Goal: Obtain resource: Download file/media

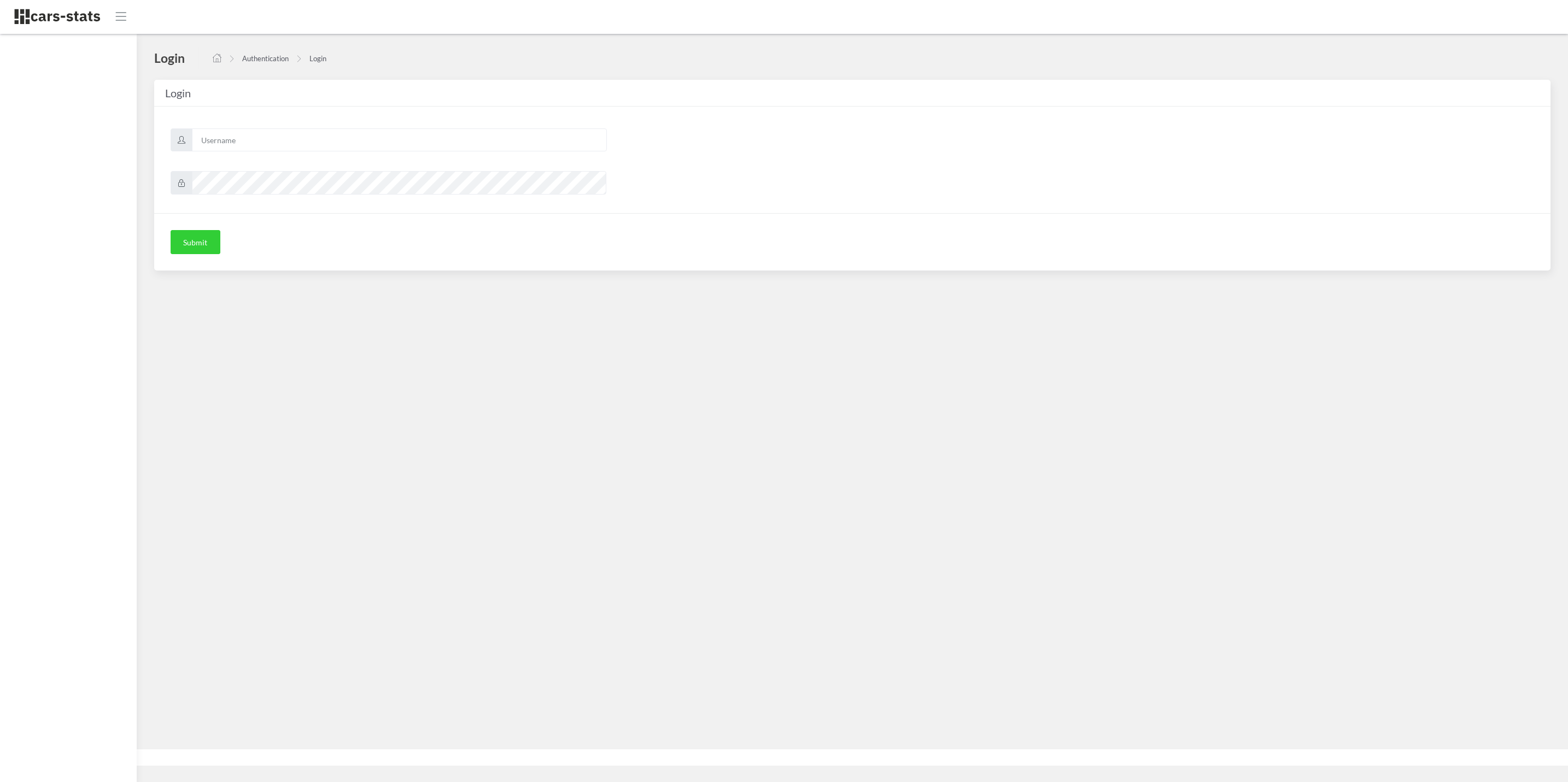
scroll to position [12, 12]
type input "skoda"
click at [201, 240] on button "Submit" at bounding box center [195, 242] width 50 height 24
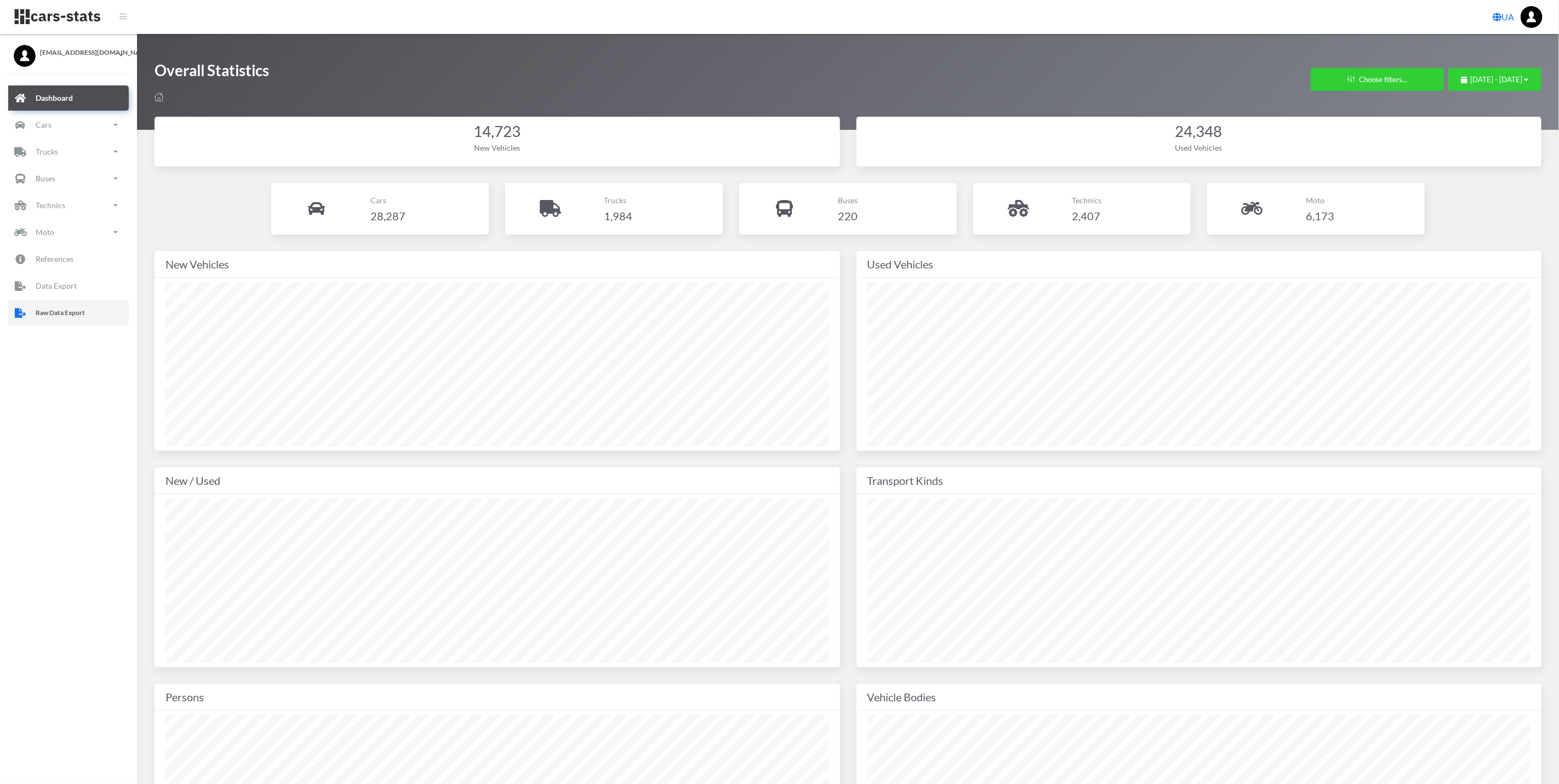
click at [62, 315] on p "Raw Data Export" at bounding box center [60, 313] width 49 height 12
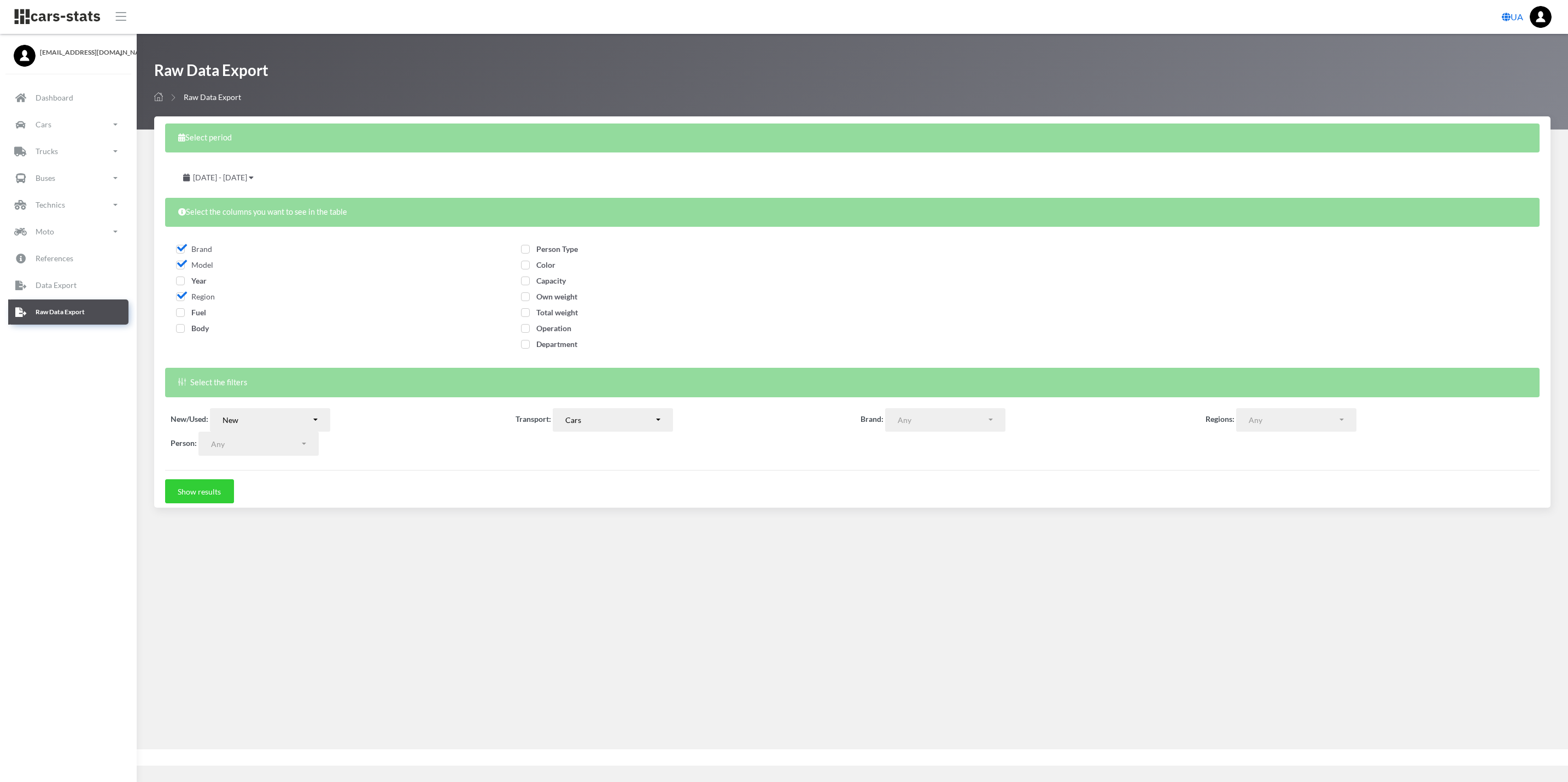
select select
click at [247, 175] on span "[DATE] - [DATE]" at bounding box center [220, 177] width 54 height 9
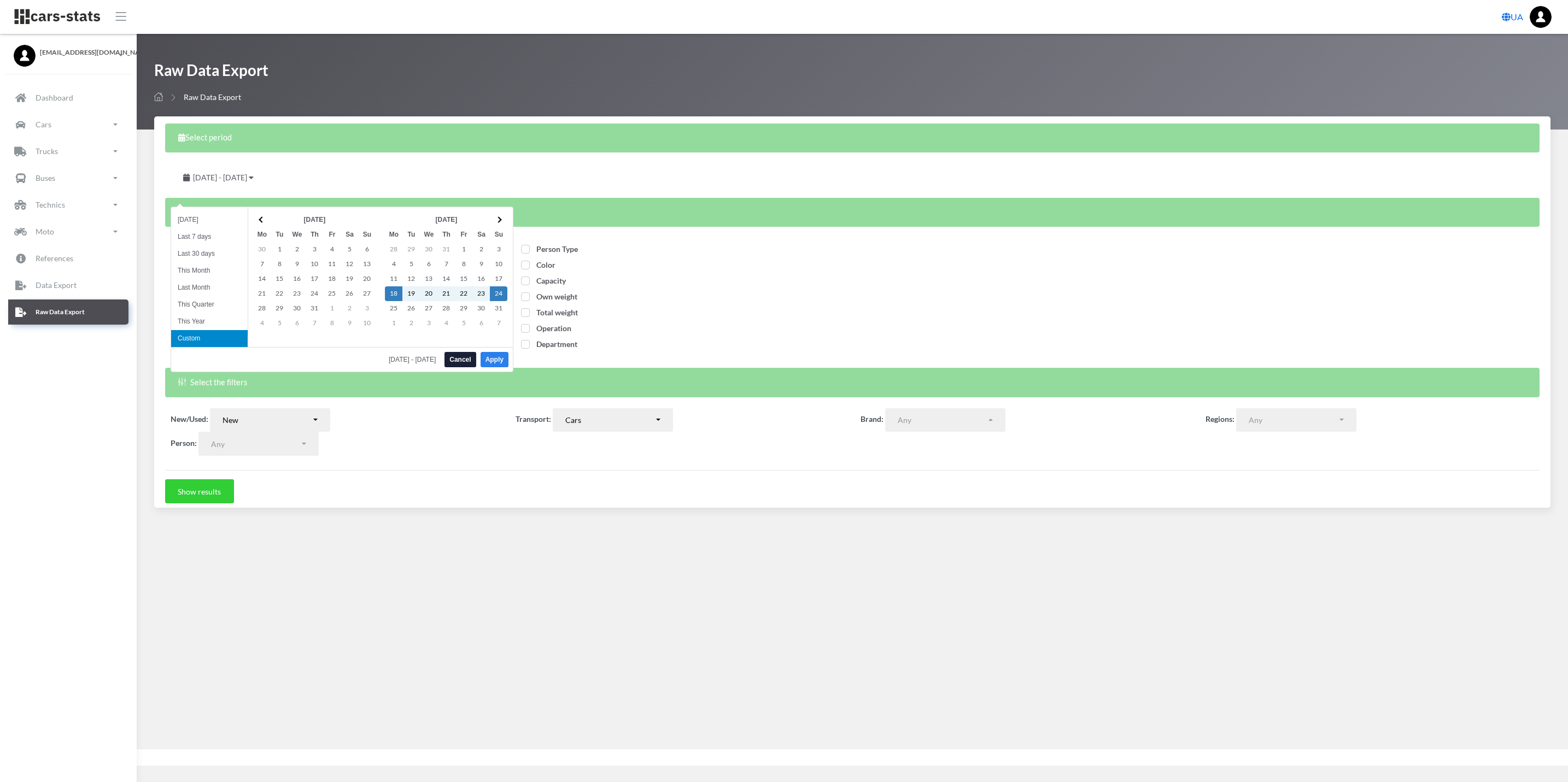
click at [503, 359] on button "Apply" at bounding box center [495, 359] width 28 height 15
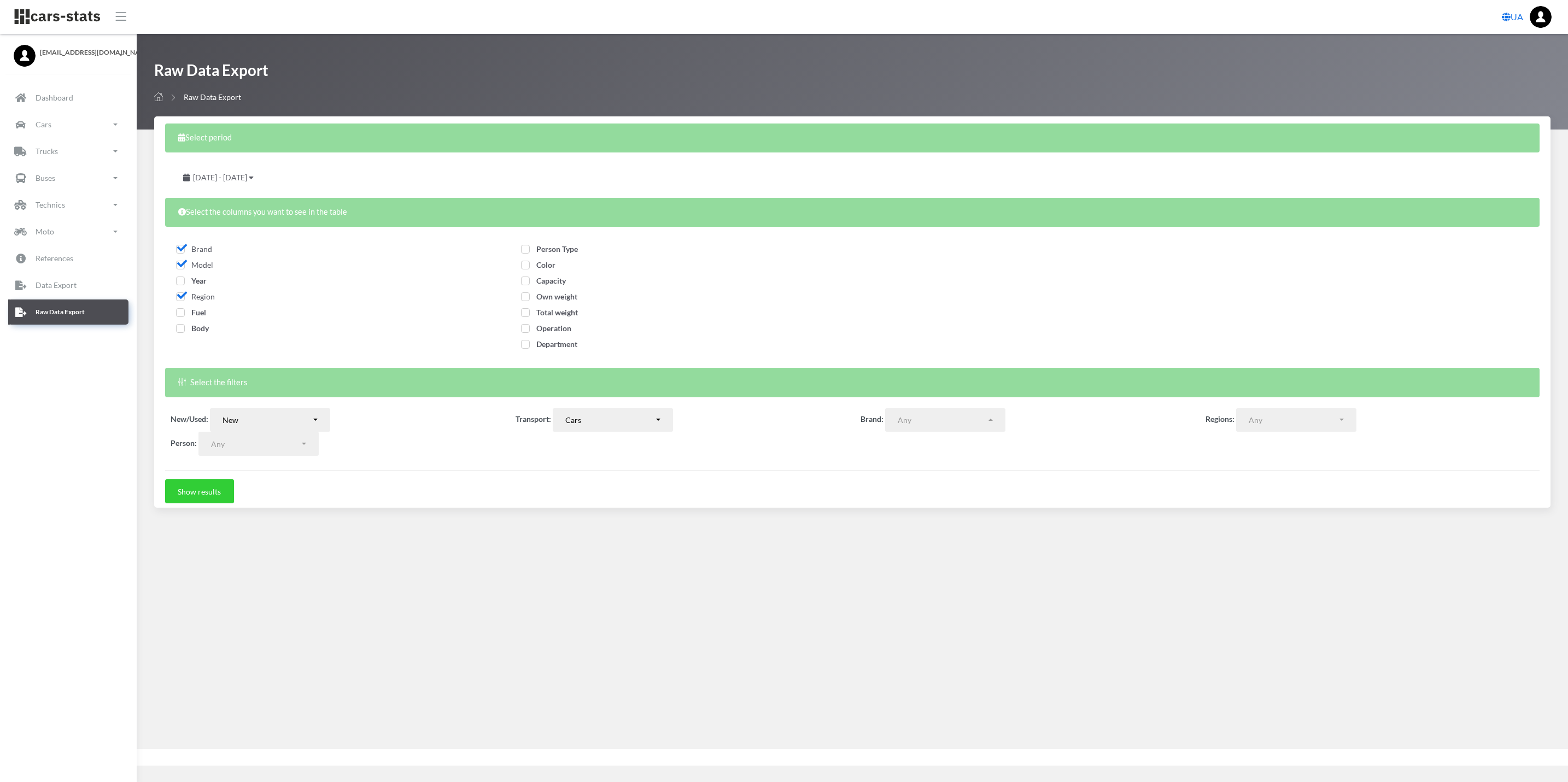
click at [184, 315] on span "Fuel" at bounding box center [191, 312] width 30 height 9
checkbox input "true"
click at [182, 327] on span "Body" at bounding box center [192, 328] width 33 height 9
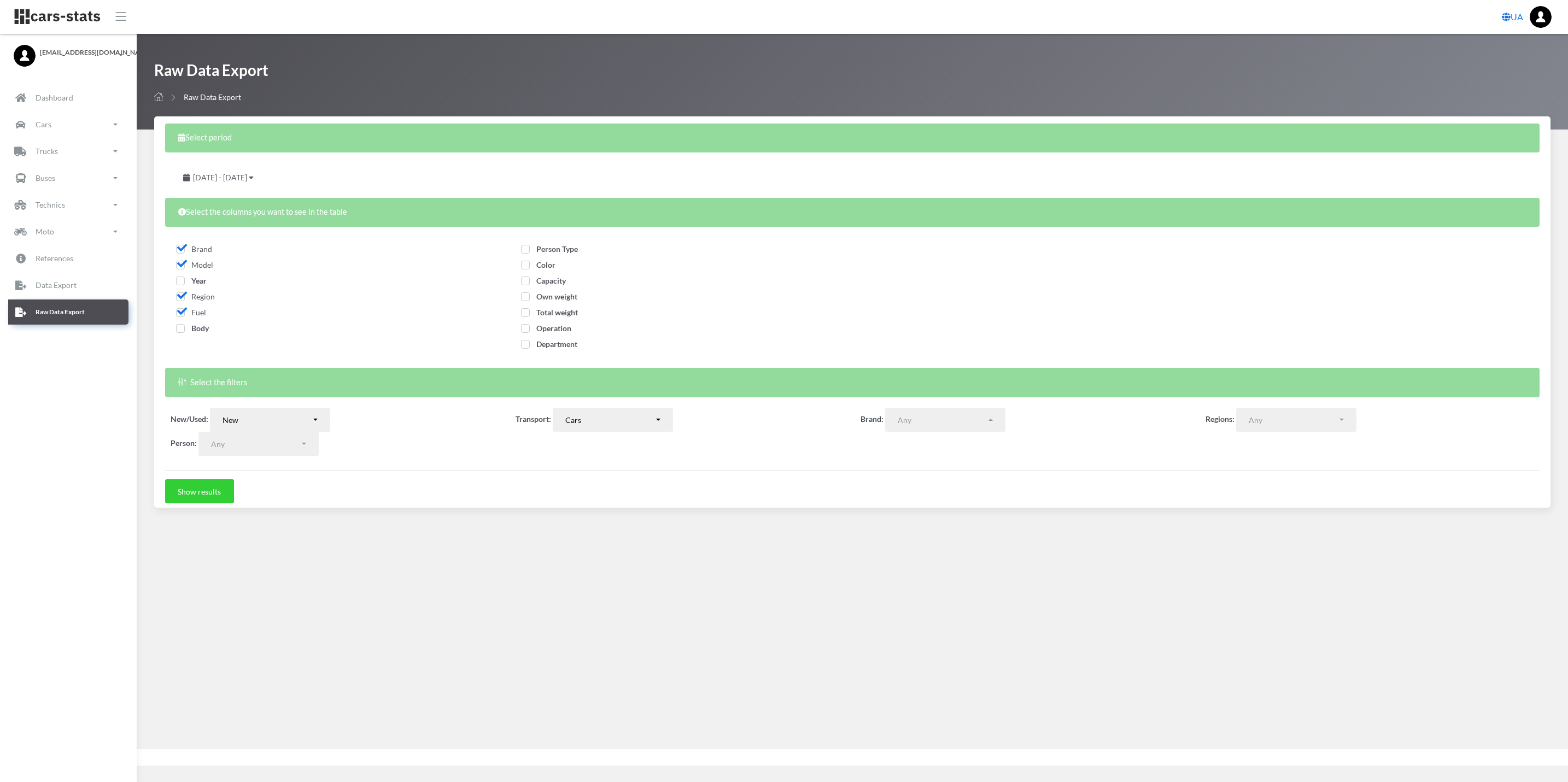
checkbox input "true"
click at [530, 245] on span "Person Type" at bounding box center [549, 248] width 57 height 9
checkbox input "true"
click at [525, 263] on span "Color" at bounding box center [538, 265] width 35 height 9
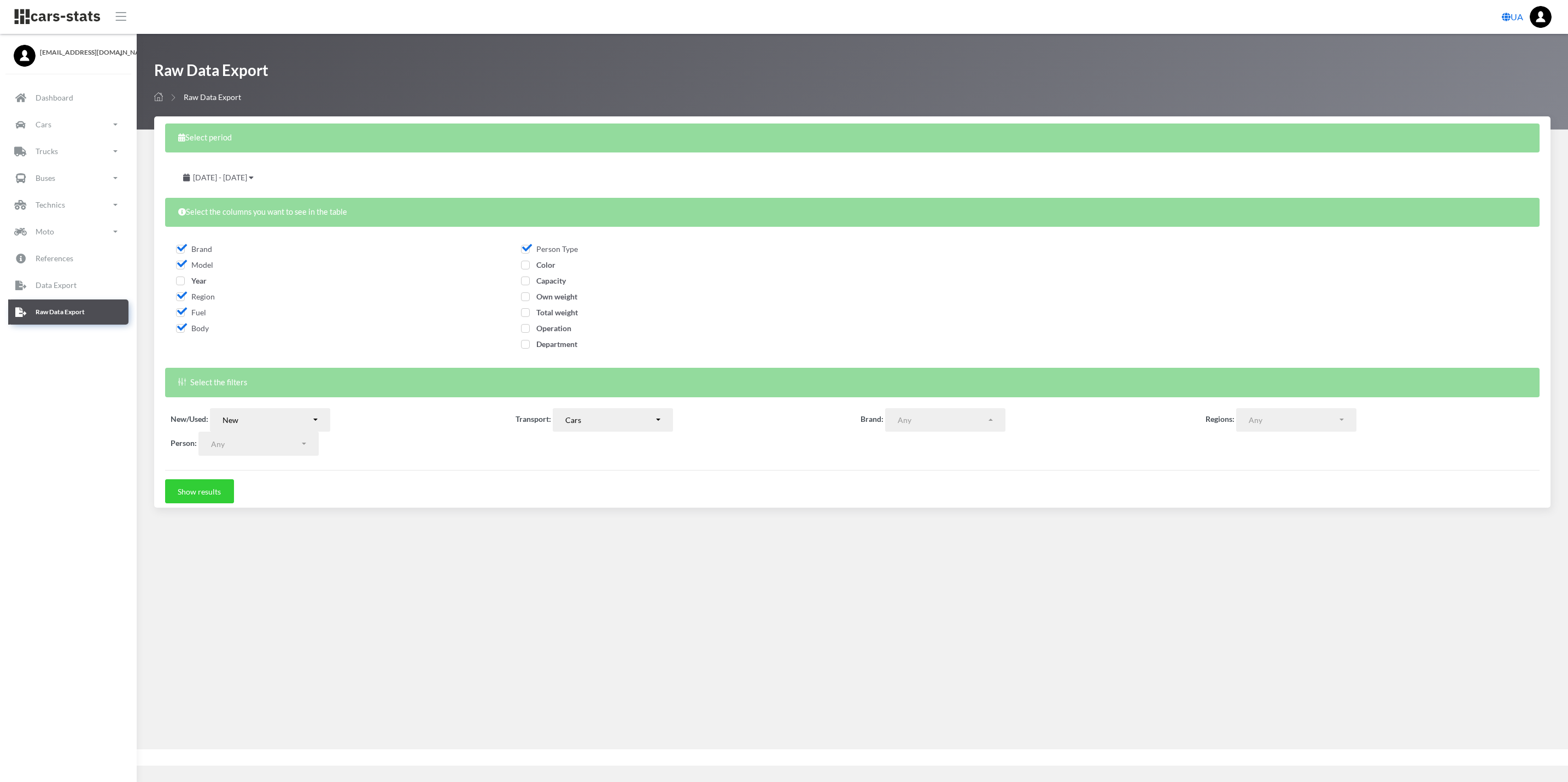
checkbox input "true"
click at [197, 494] on button "Show results" at bounding box center [199, 492] width 69 height 24
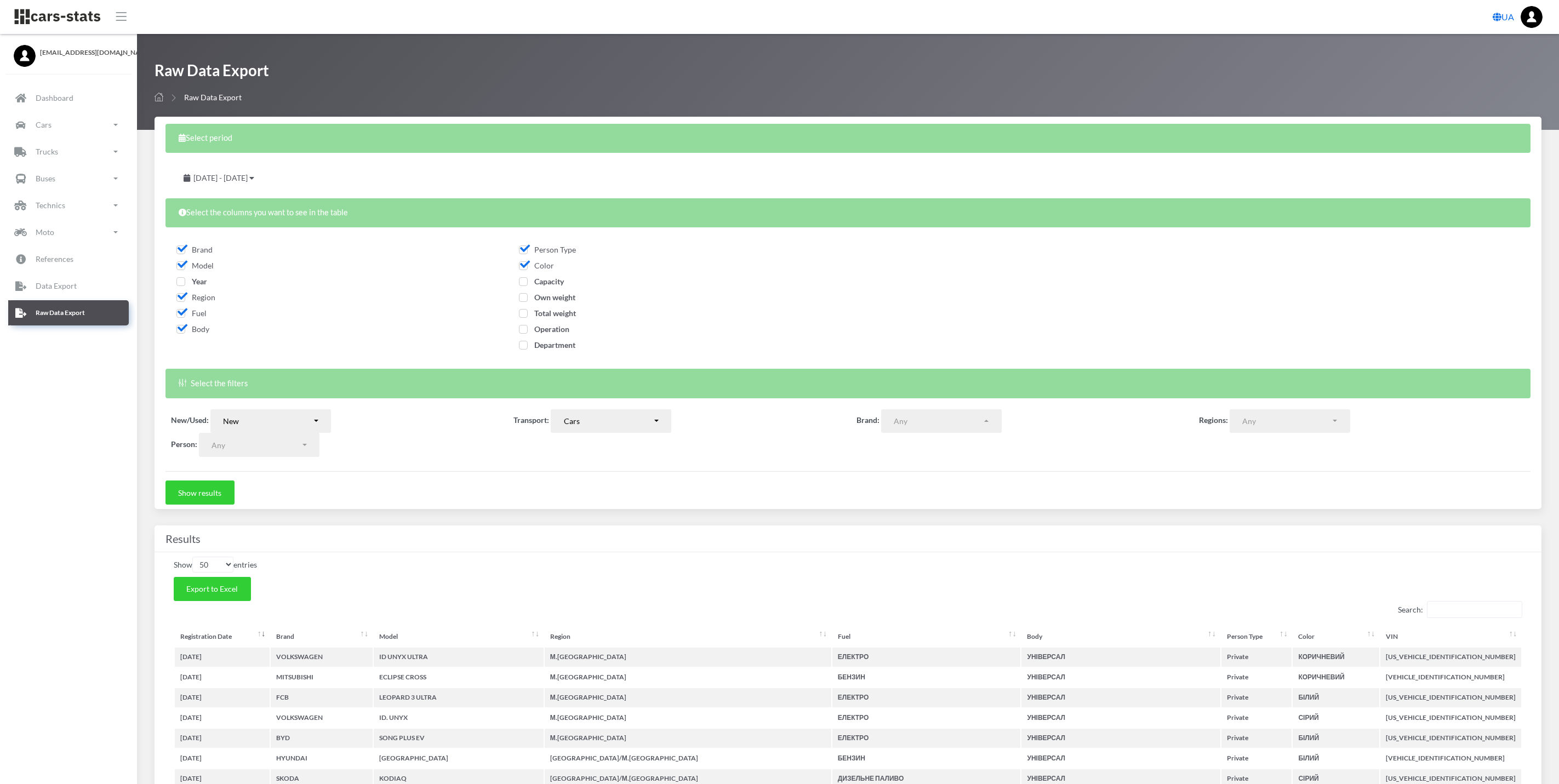
select select
select select "50"
click at [237, 594] on span "Export to Excel" at bounding box center [212, 588] width 51 height 9
click at [526, 326] on span "Operation" at bounding box center [544, 329] width 51 height 9
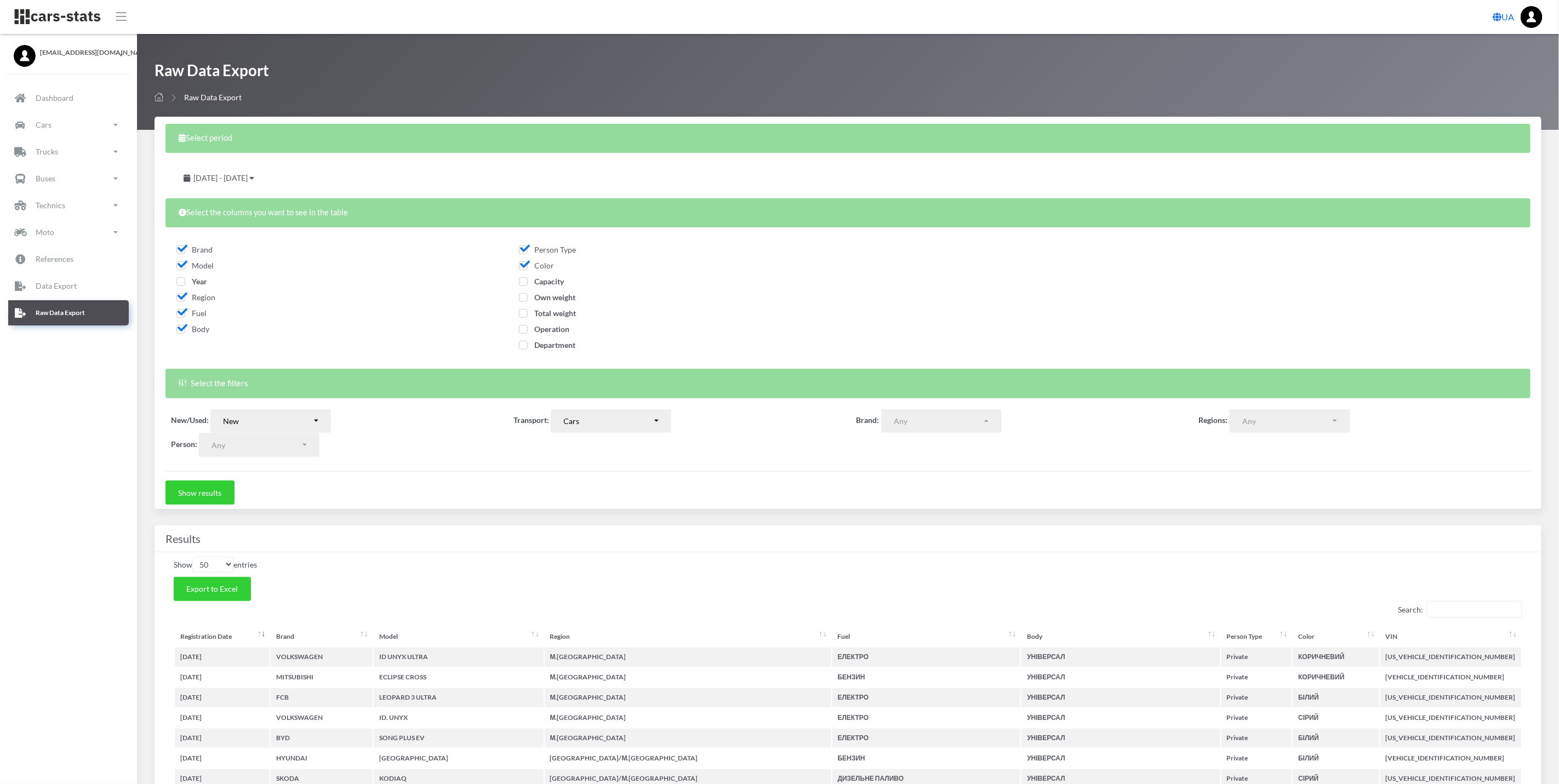
checkbox input "true"
click at [308, 422] on div "New" at bounding box center [268, 421] width 89 height 12
click at [299, 458] on link "Used" at bounding box center [271, 462] width 121 height 15
select select "used-import"
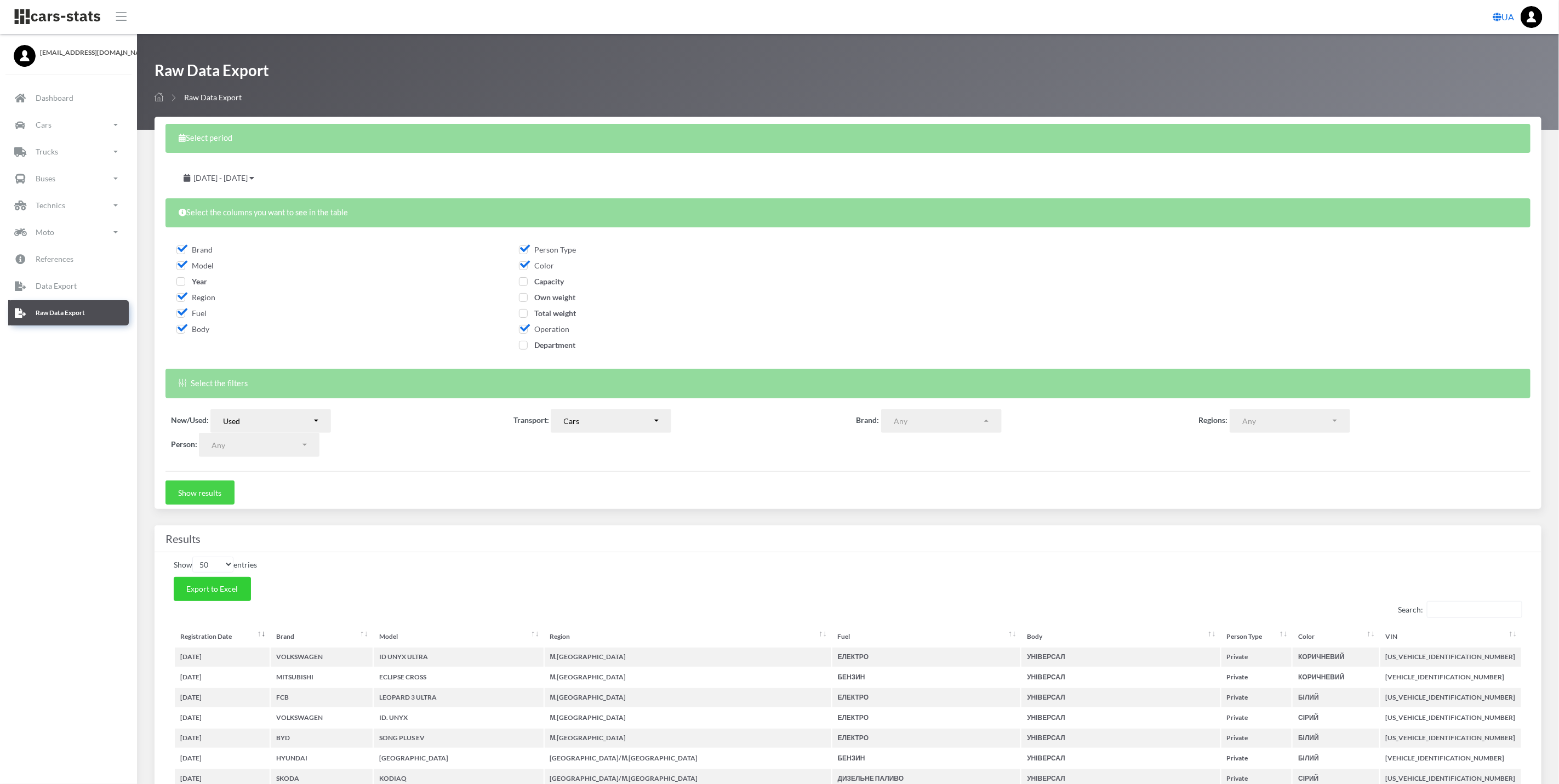
click at [218, 497] on button "Show results" at bounding box center [200, 493] width 69 height 24
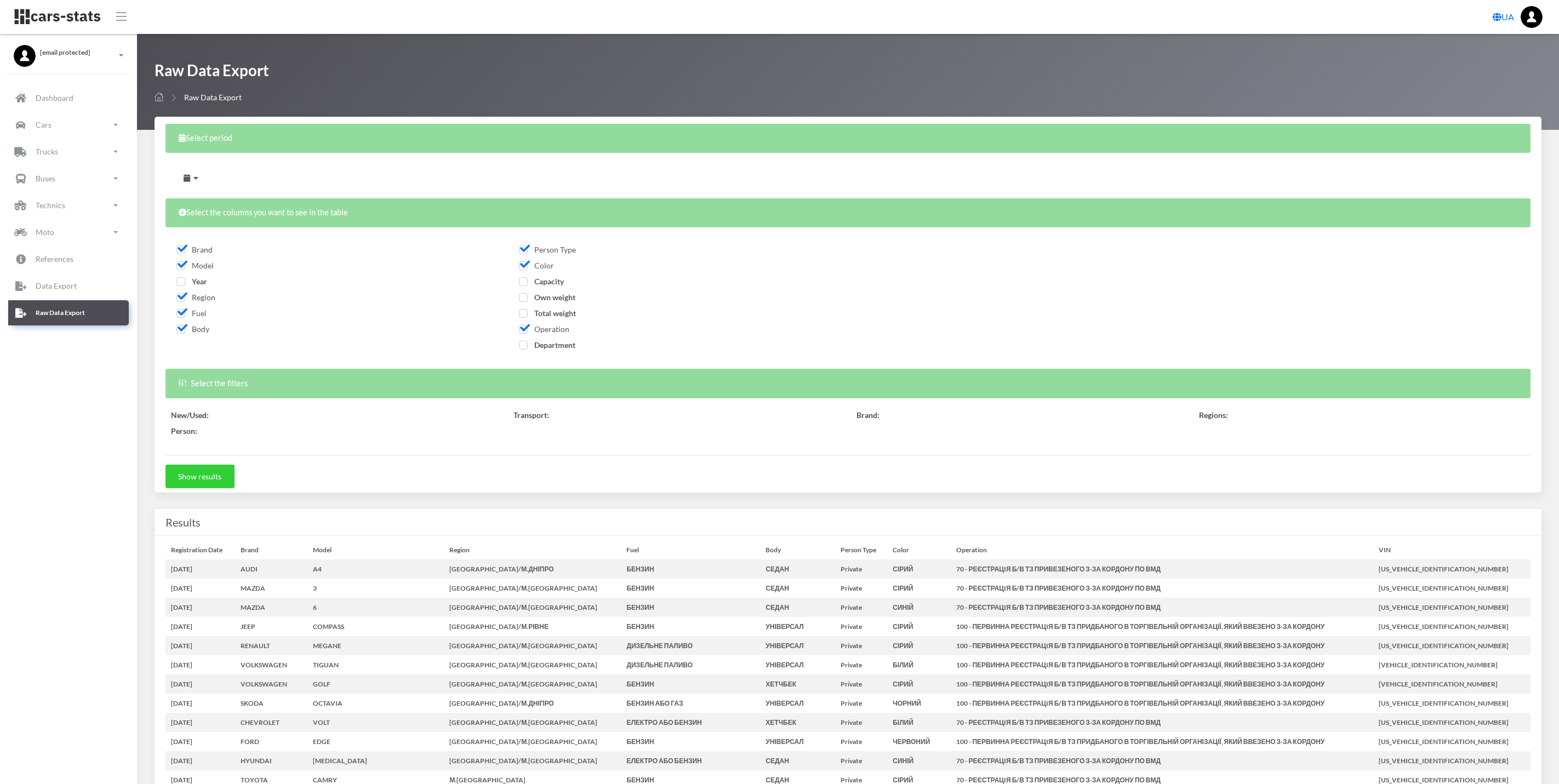
select select
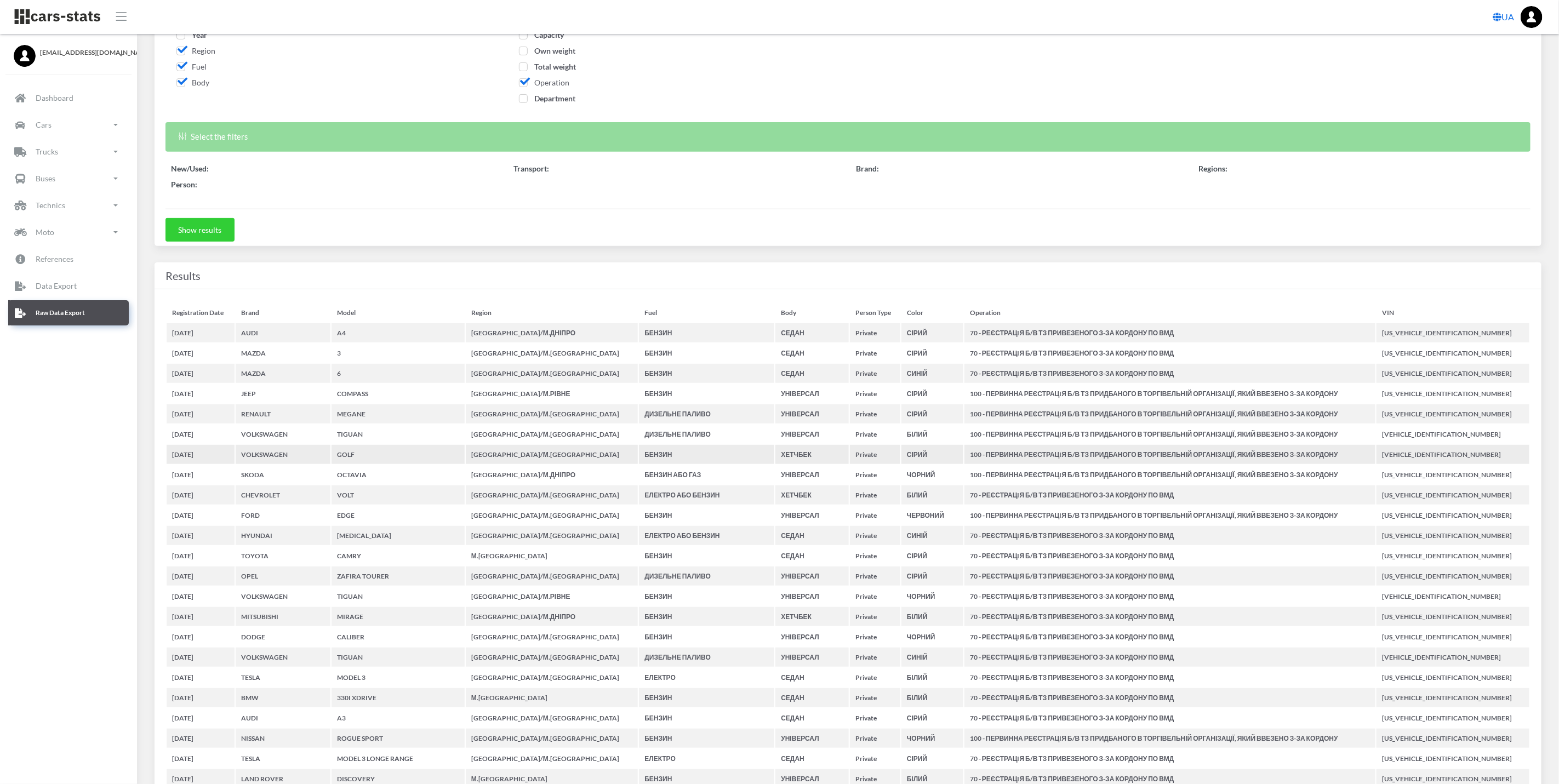
select select
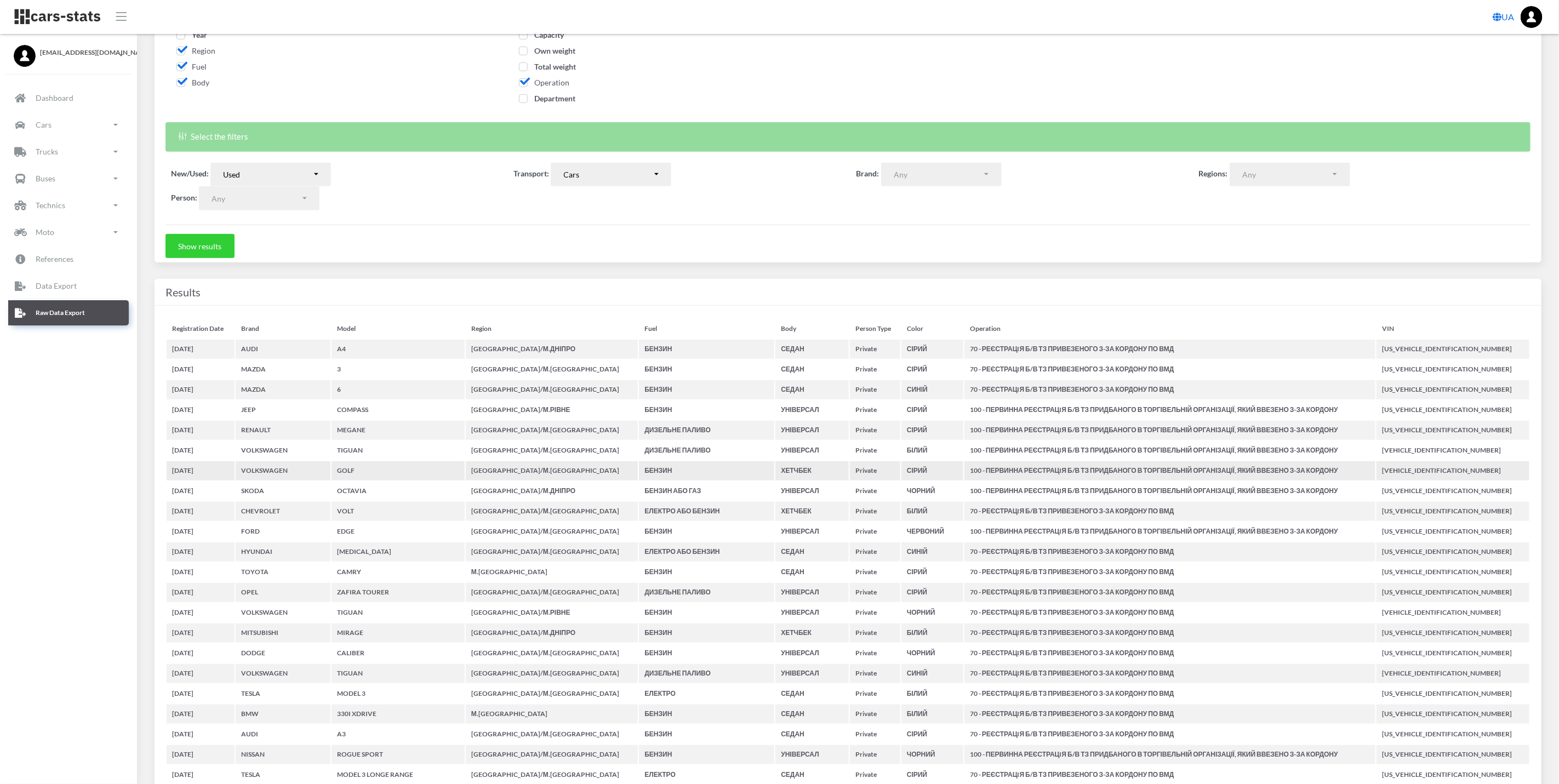
select select "50"
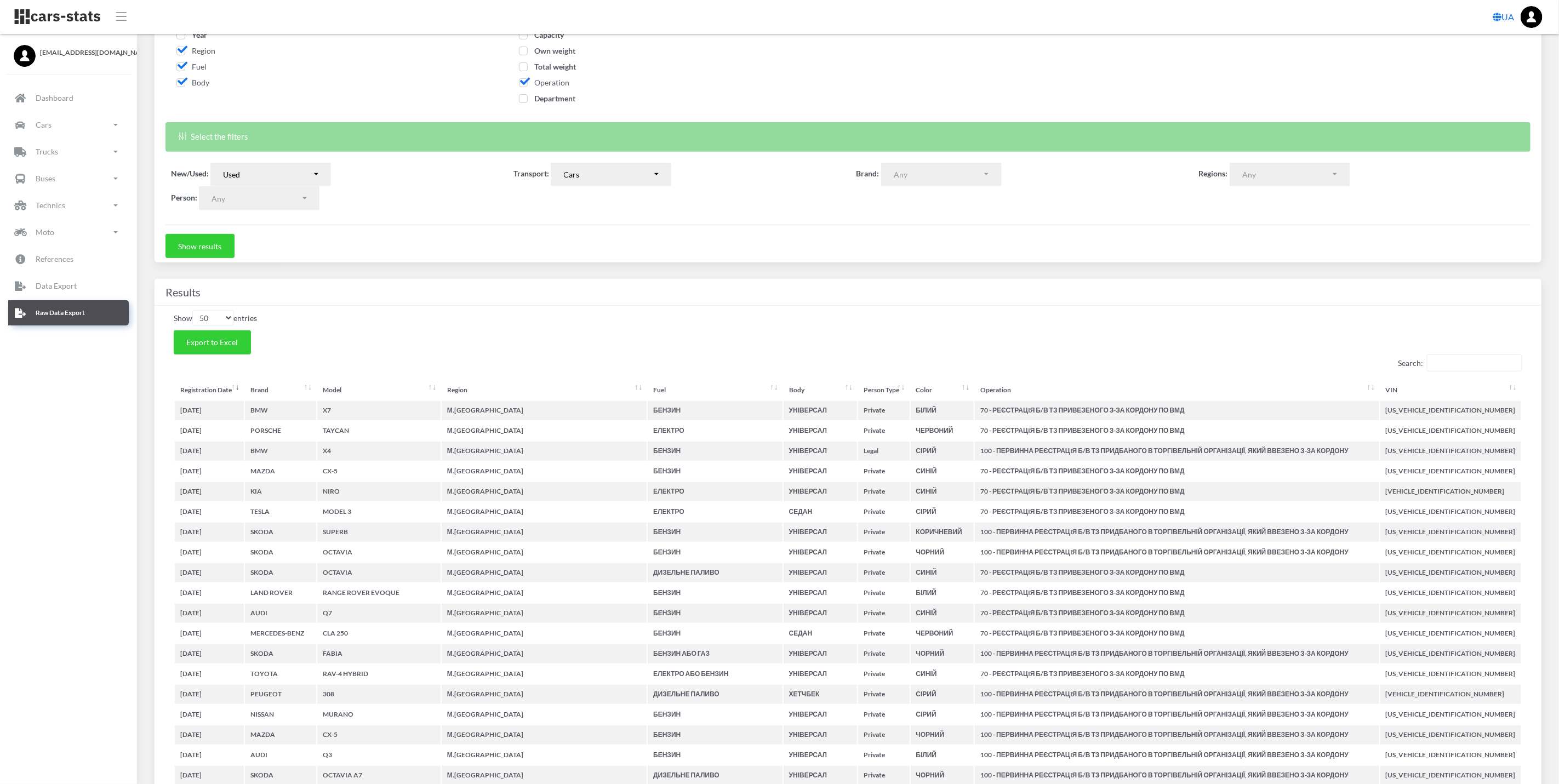
scroll to position [12, 12]
click at [229, 352] on button "Export to Excel" at bounding box center [212, 343] width 77 height 24
click at [680, 306] on div "Results" at bounding box center [848, 292] width 1387 height 27
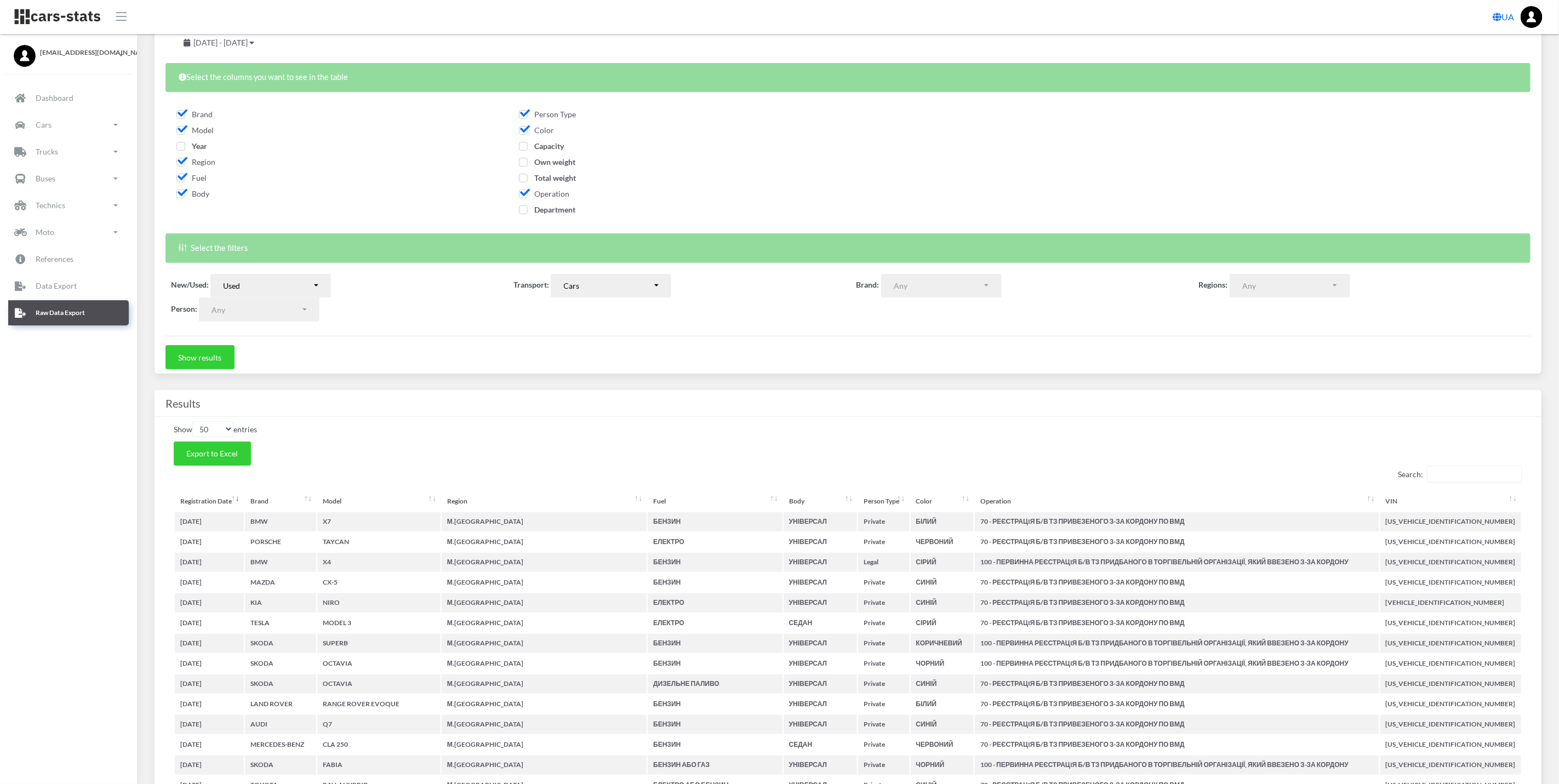
scroll to position [0, 0]
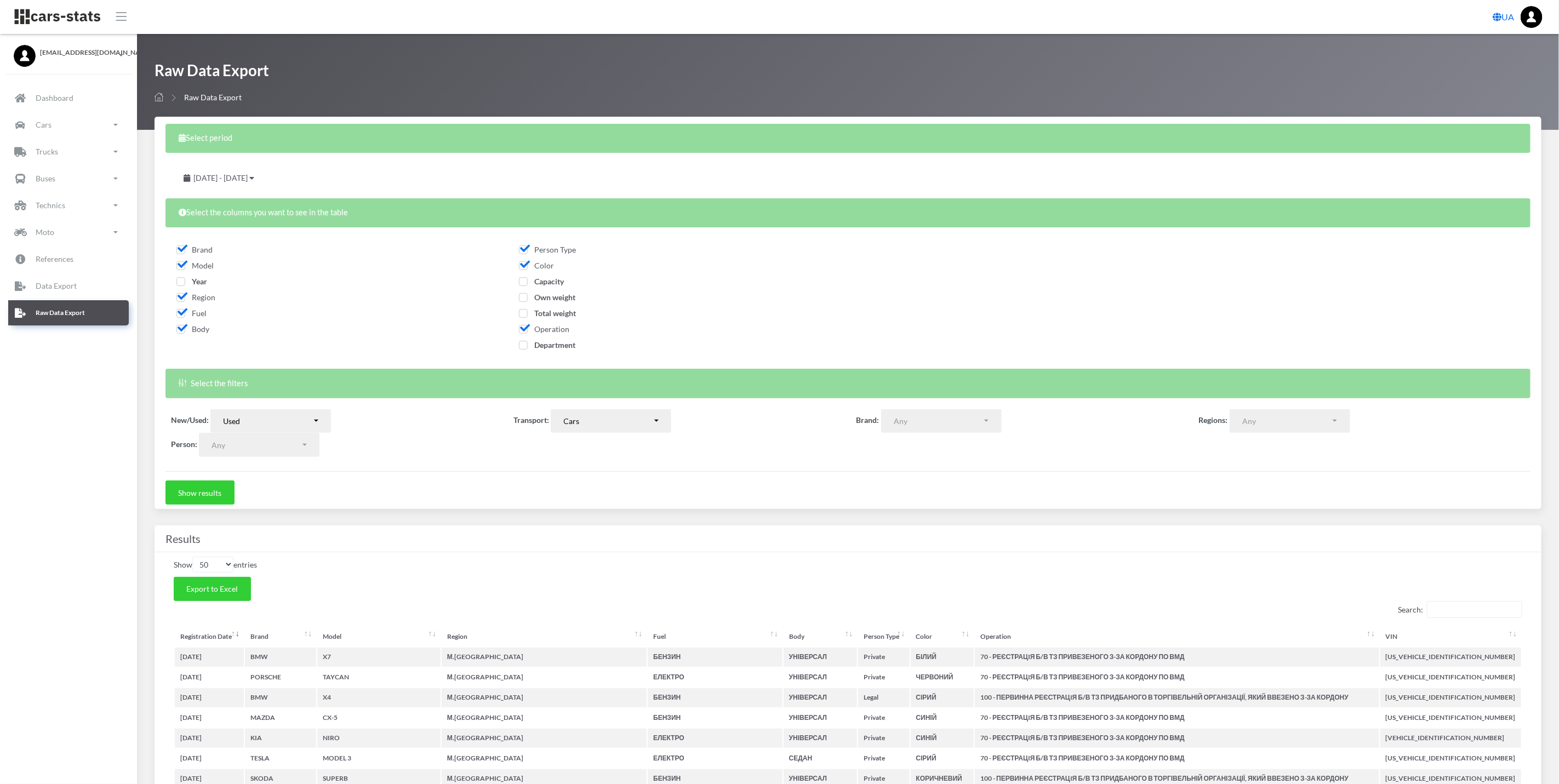
click at [185, 315] on span "Fuel" at bounding box center [191, 313] width 30 height 9
checkbox input "false"
click at [178, 329] on span "Body" at bounding box center [193, 329] width 33 height 9
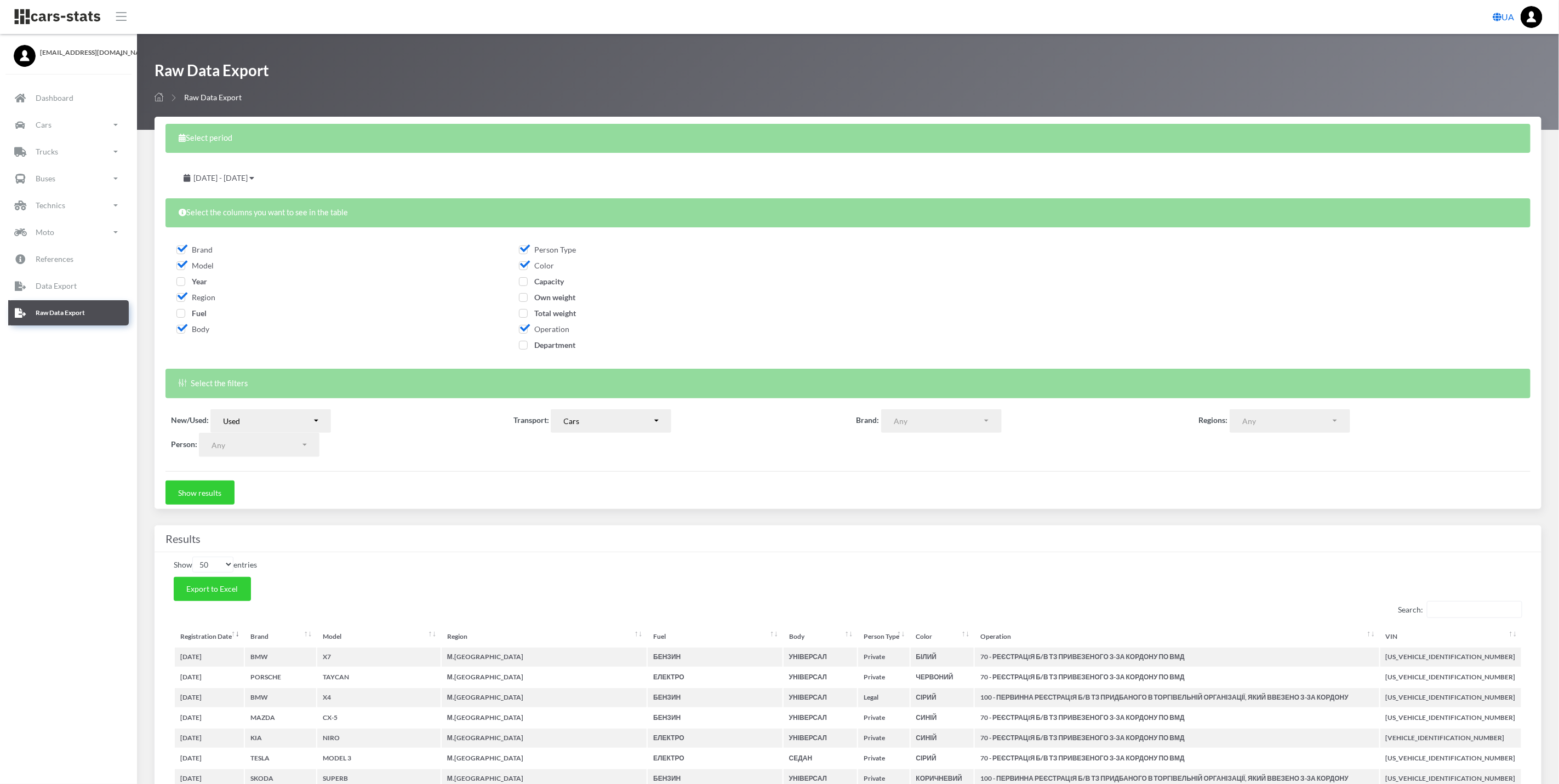
checkbox input "false"
click at [525, 264] on span "Color" at bounding box center [536, 265] width 35 height 9
checkbox input "false"
click at [521, 331] on span "Operation" at bounding box center [544, 329] width 51 height 9
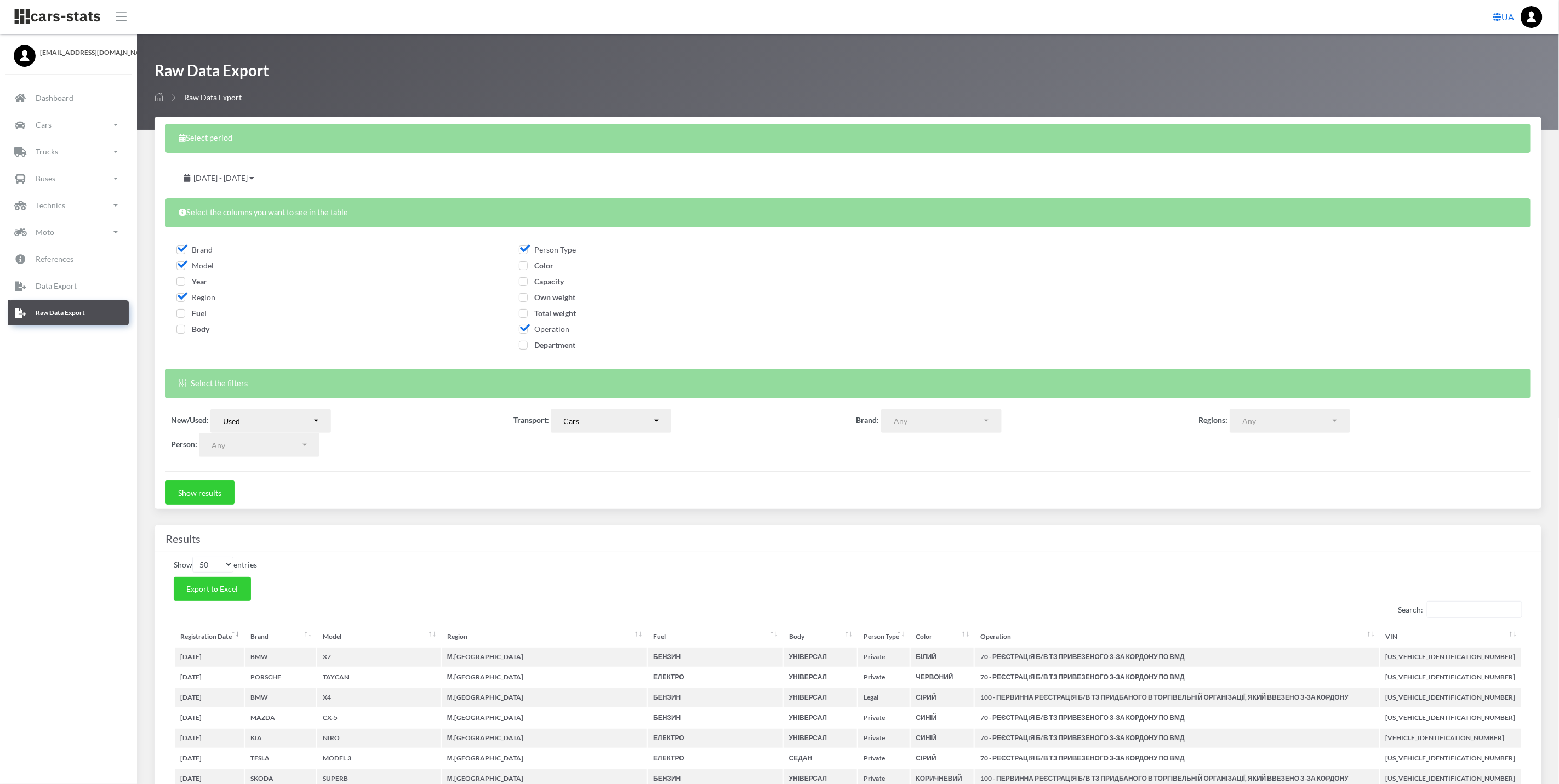
checkbox input "false"
click at [524, 282] on span "Capacity" at bounding box center [542, 281] width 45 height 9
checkbox input "true"
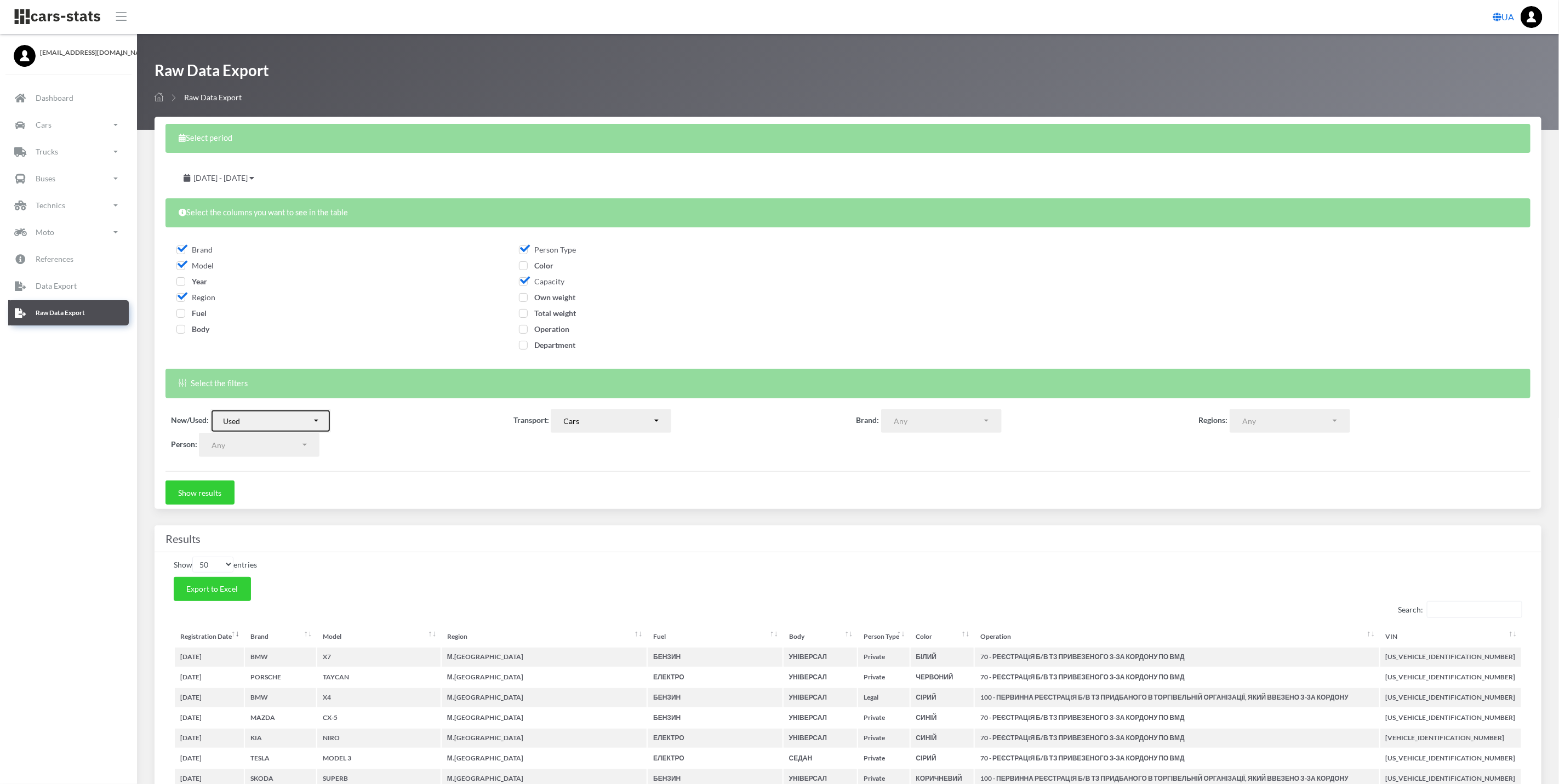
click at [308, 429] on button "Used" at bounding box center [271, 422] width 121 height 24
click at [294, 455] on link "Used" at bounding box center [271, 462] width 121 height 15
click at [301, 420] on div "Used" at bounding box center [268, 421] width 89 height 12
click at [299, 443] on link "New" at bounding box center [271, 447] width 121 height 15
select select "new"
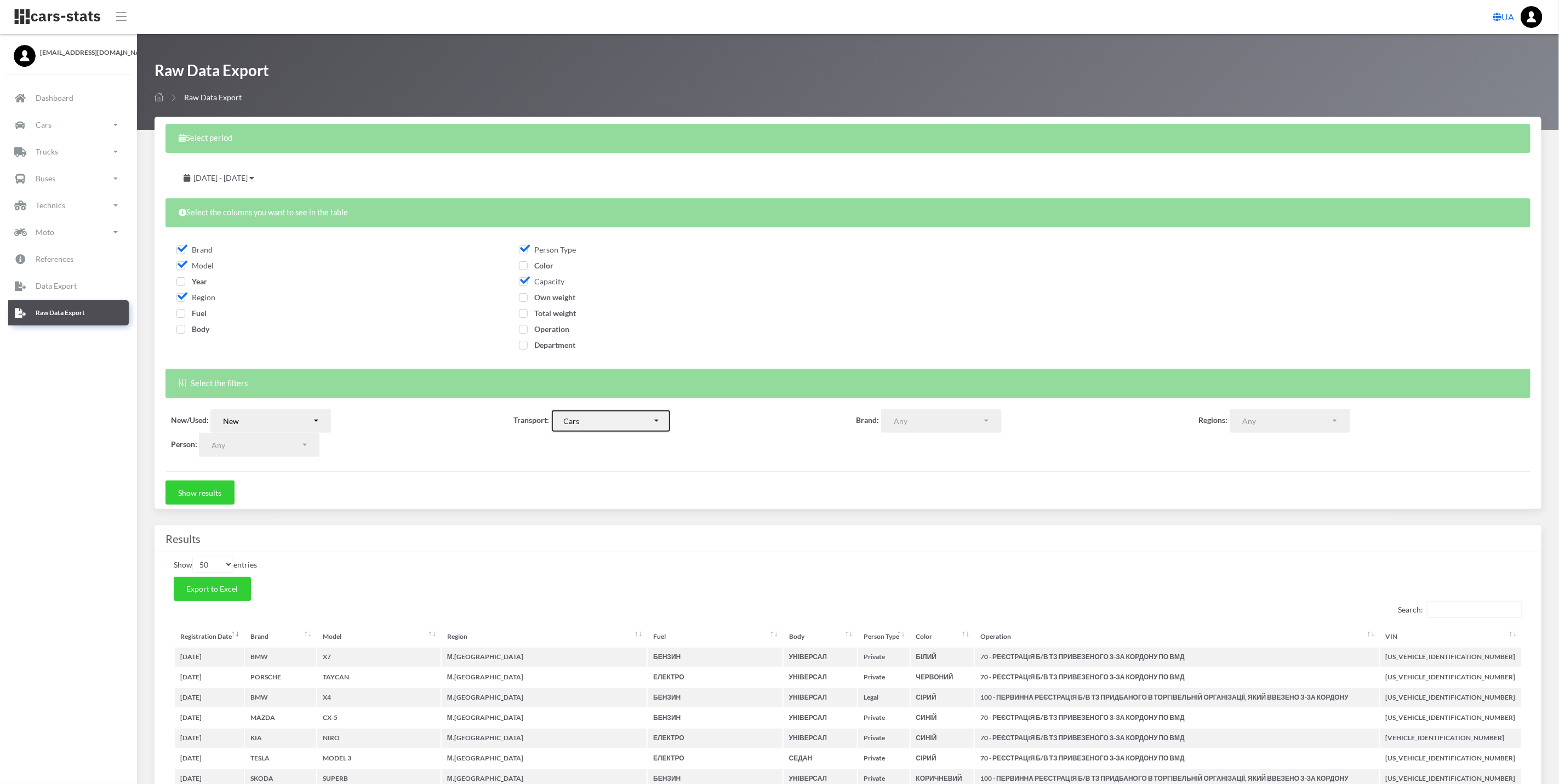
click at [639, 426] on div "Cars" at bounding box center [608, 421] width 89 height 12
click at [569, 506] on span "Moto" at bounding box center [572, 508] width 17 height 11
select select "moto"
click at [207, 500] on button "Show results" at bounding box center [200, 493] width 69 height 24
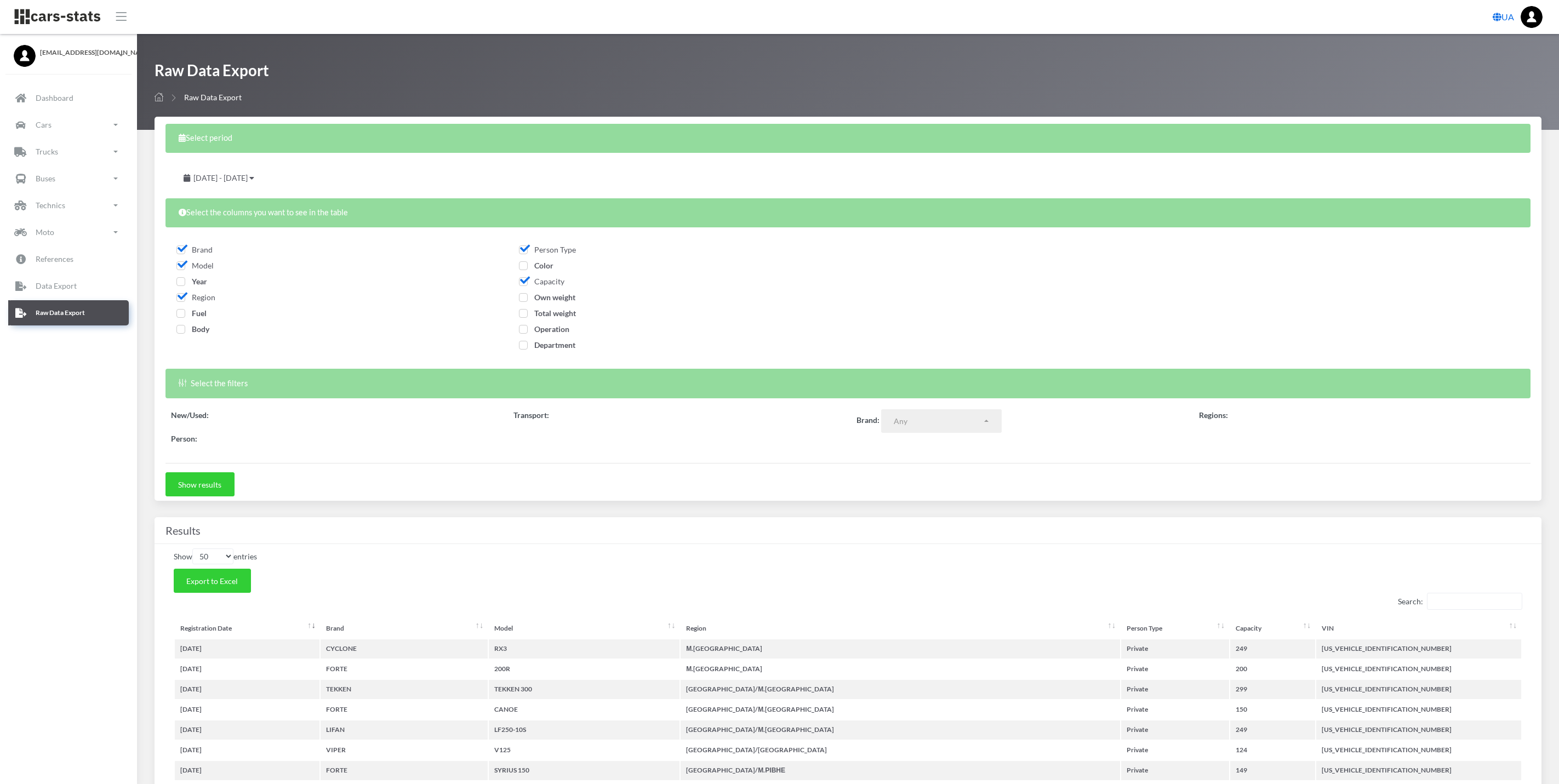
select select
select select "50"
select select
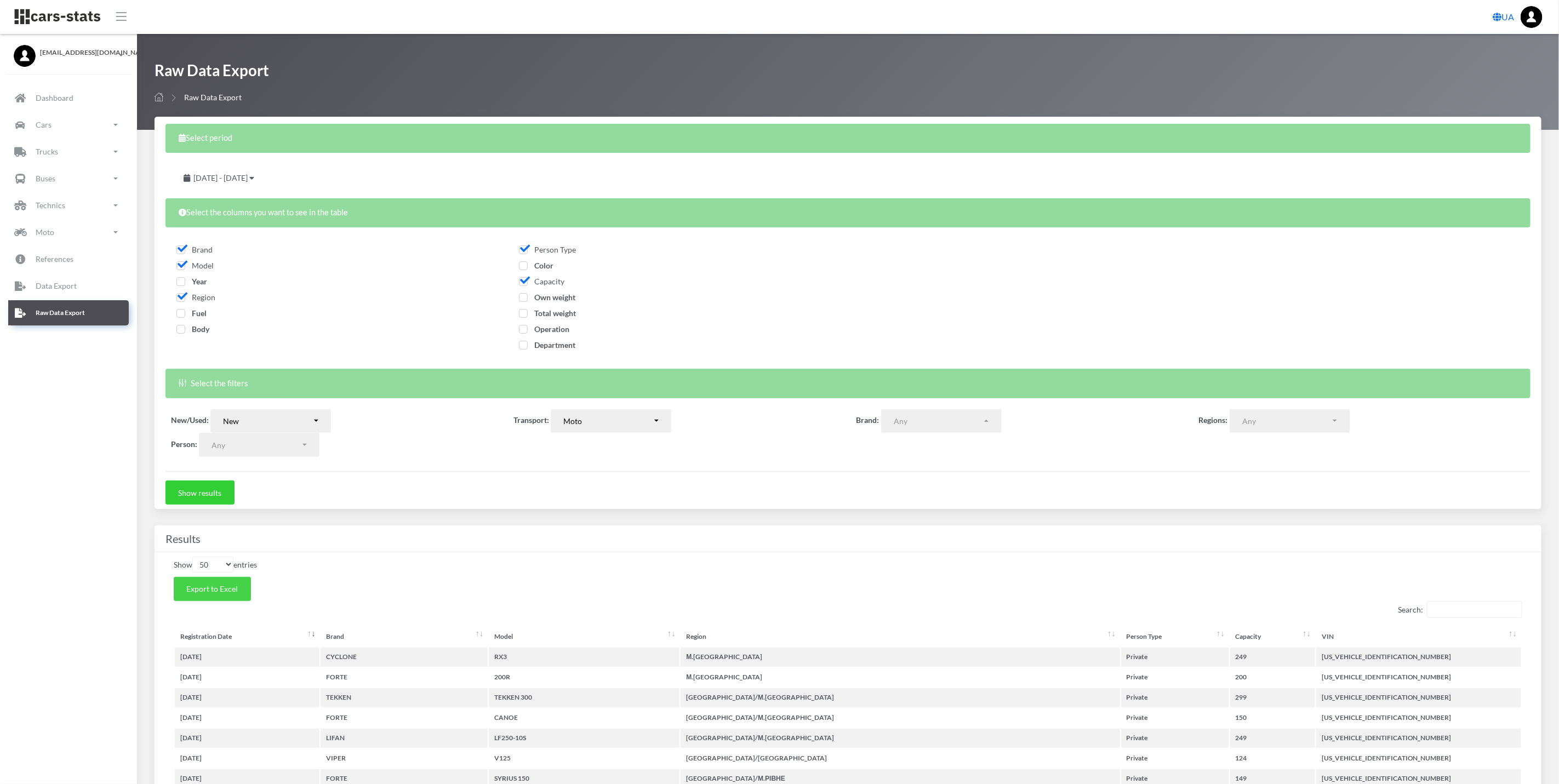
click at [223, 594] on span "Export to Excel" at bounding box center [212, 588] width 51 height 9
click at [793, 170] on div "[DATE] - [DATE]" at bounding box center [848, 177] width 1370 height 26
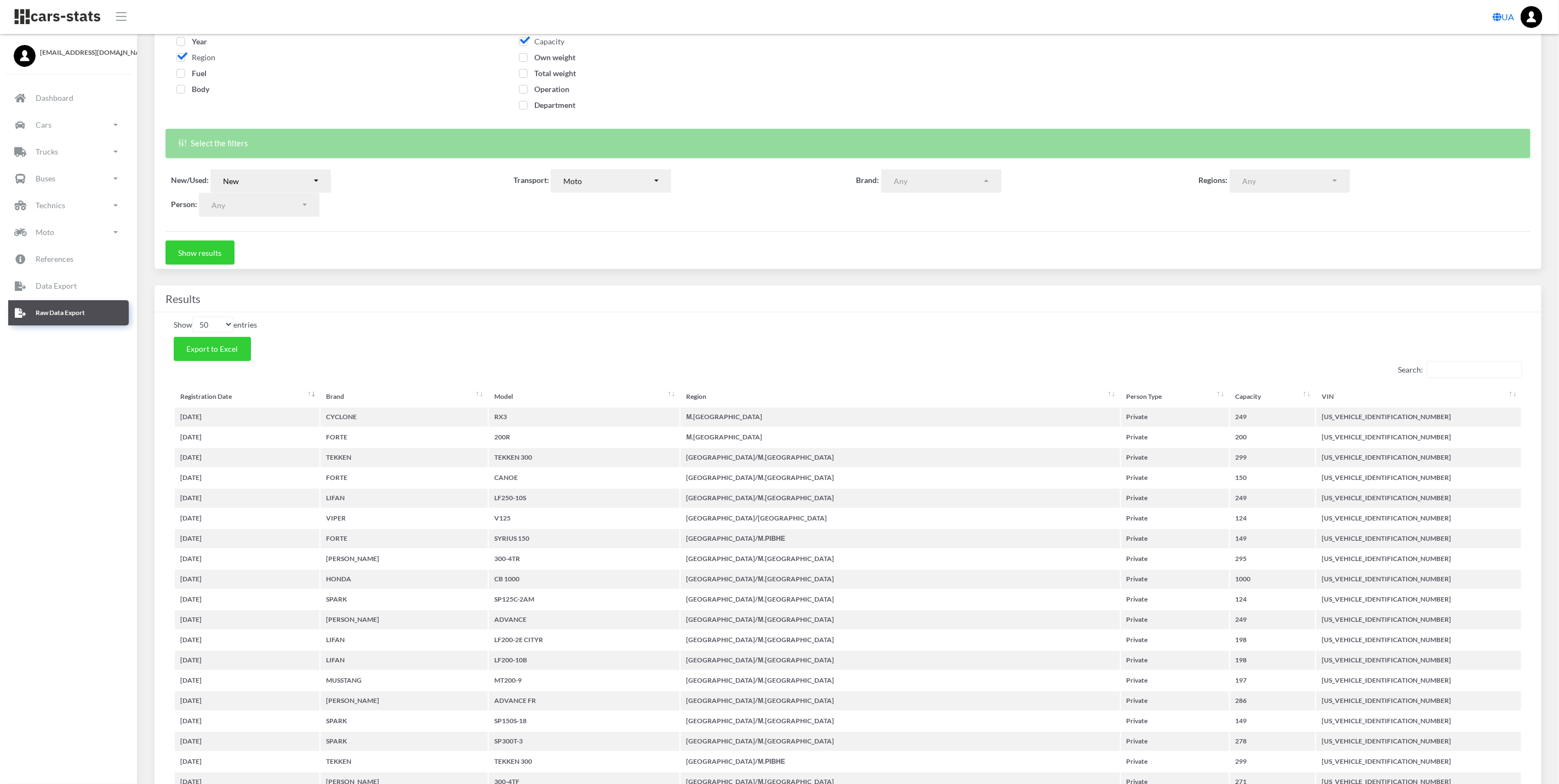
scroll to position [0, 0]
